Goal: Task Accomplishment & Management: Manage account settings

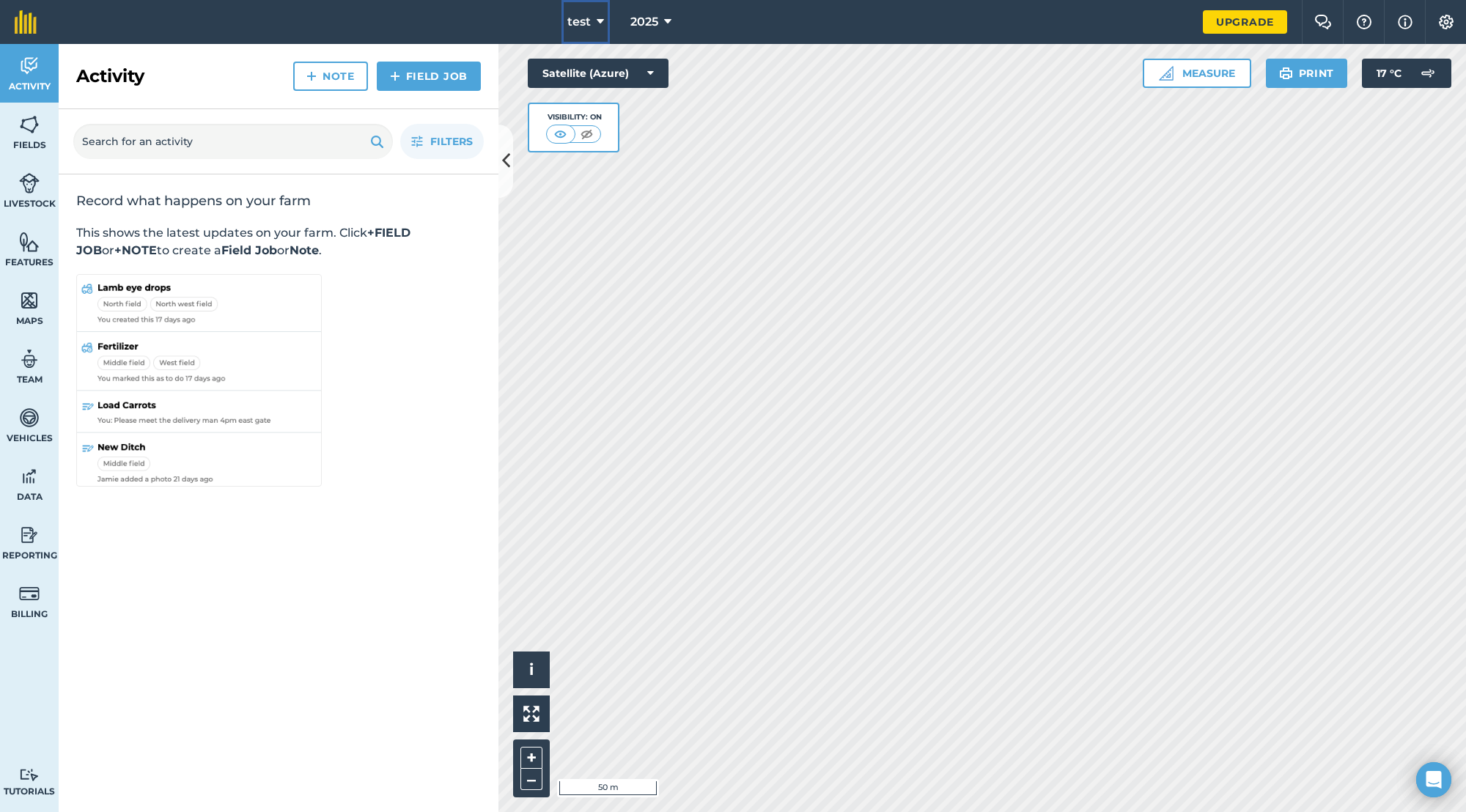
click at [602, 27] on icon at bounding box center [600, 21] width 8 height 17
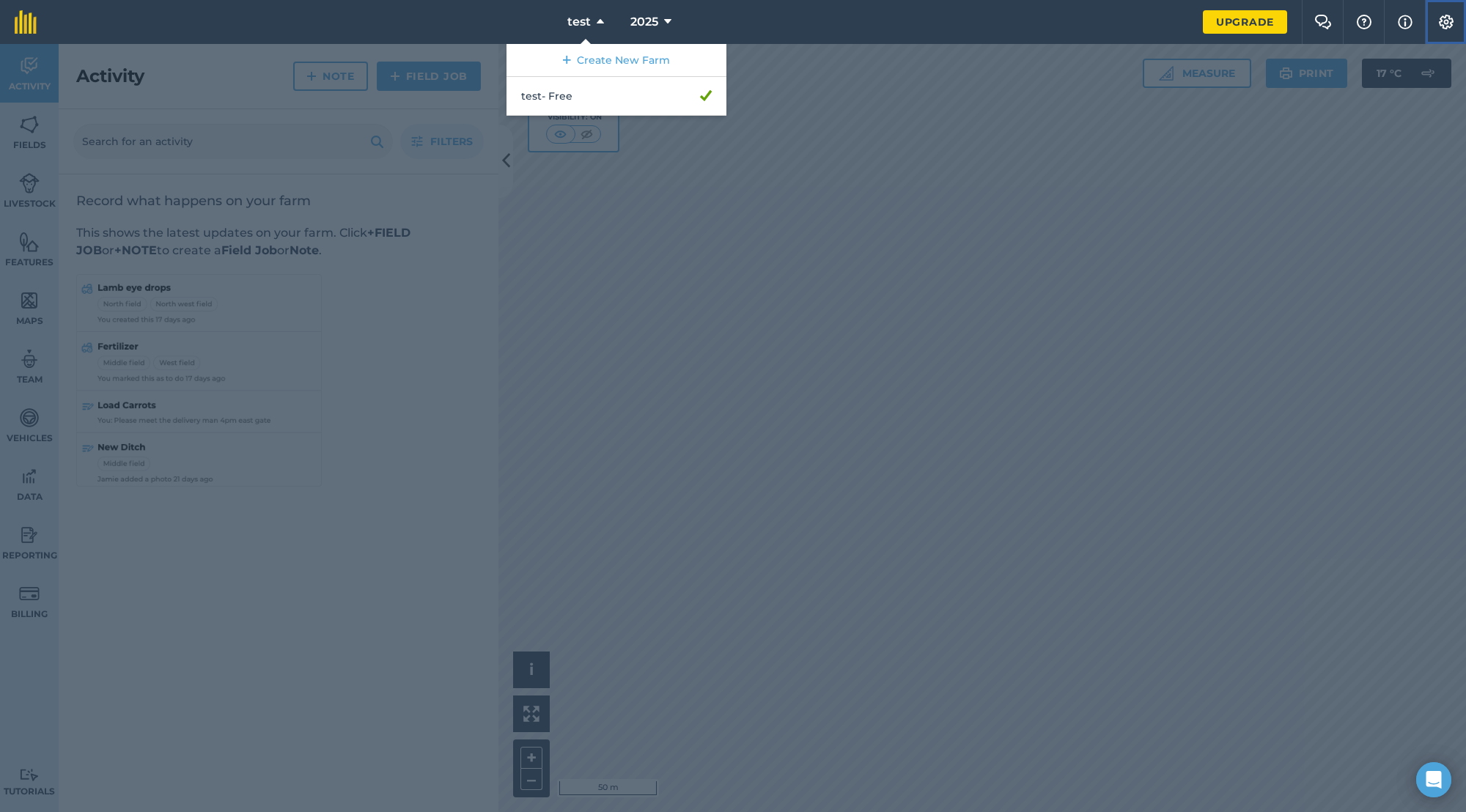
click at [1443, 17] on img at bounding box center [1446, 21] width 17 height 14
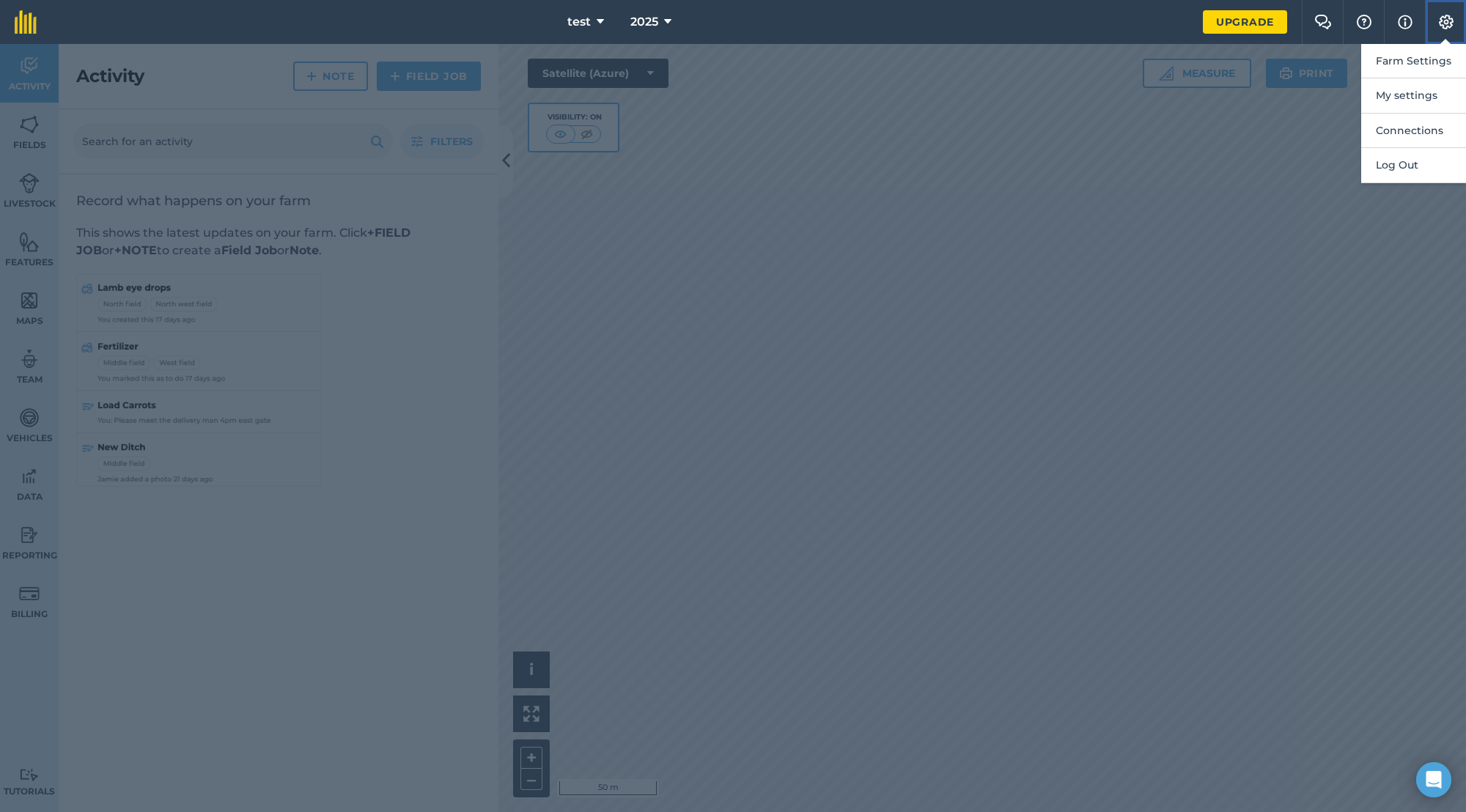
click at [1443, 17] on img at bounding box center [1446, 21] width 17 height 14
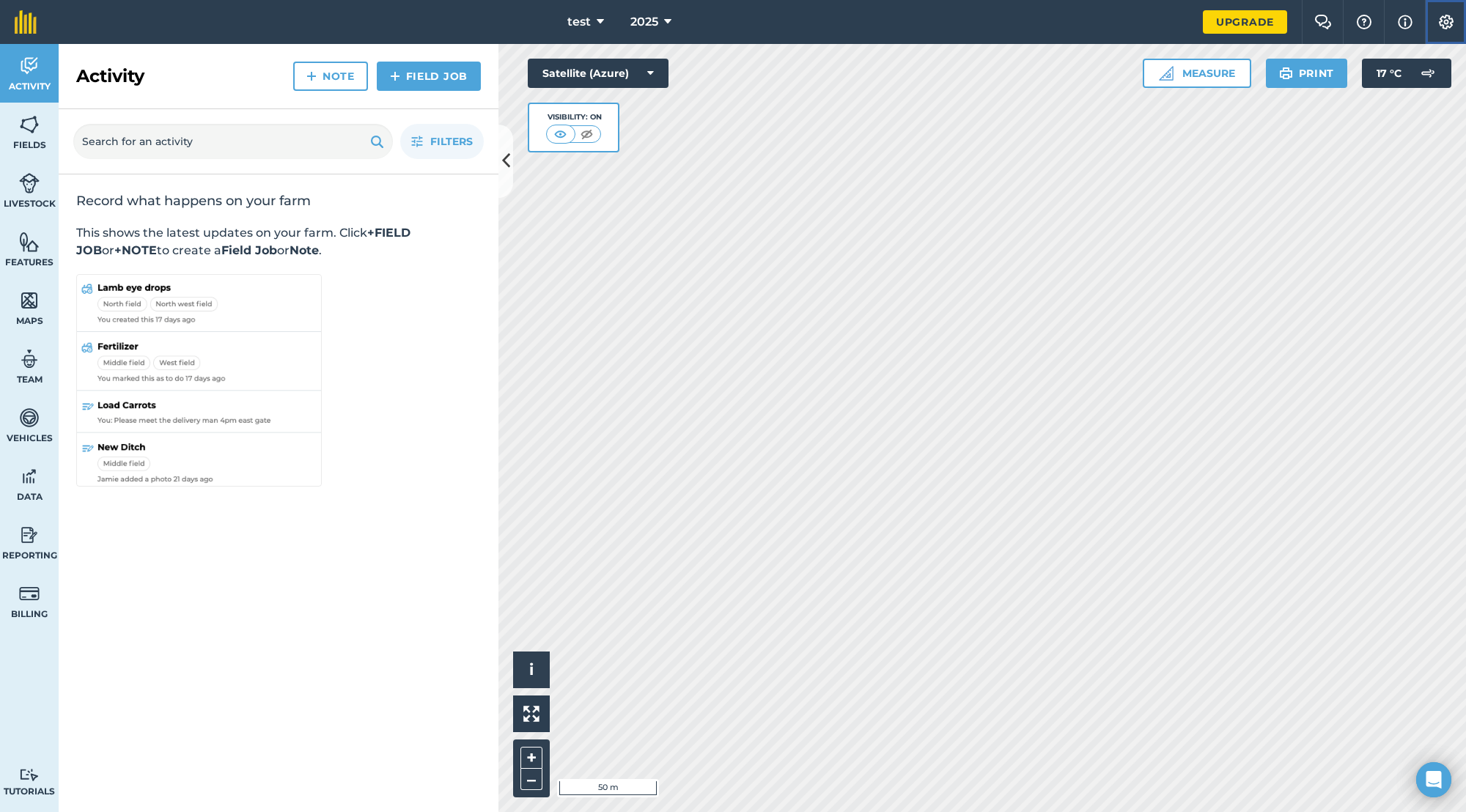
click at [1446, 22] on img at bounding box center [1446, 21] width 17 height 14
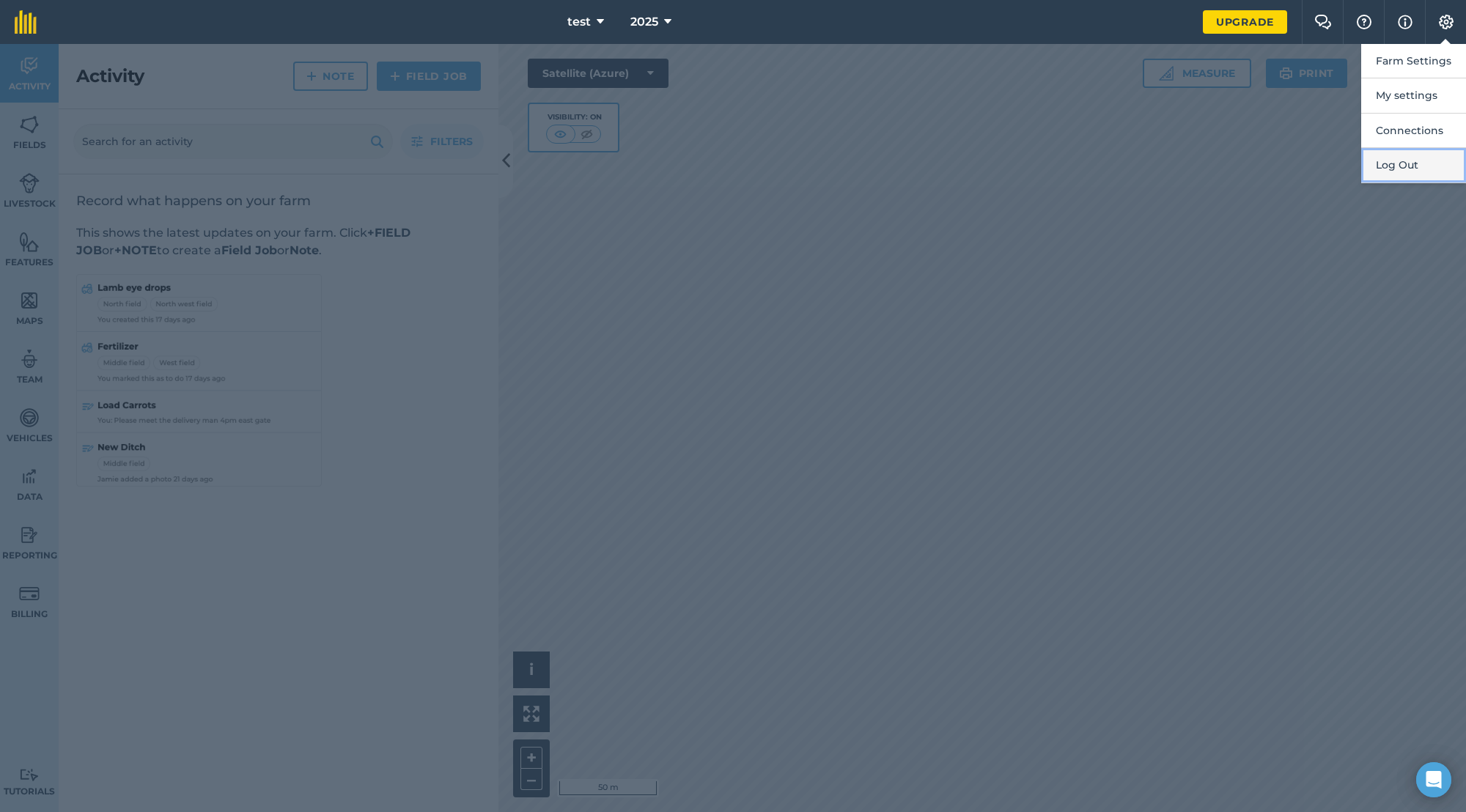
click at [1395, 155] on button "Log Out" at bounding box center [1413, 165] width 105 height 35
